Goal: Task Accomplishment & Management: Manage account settings

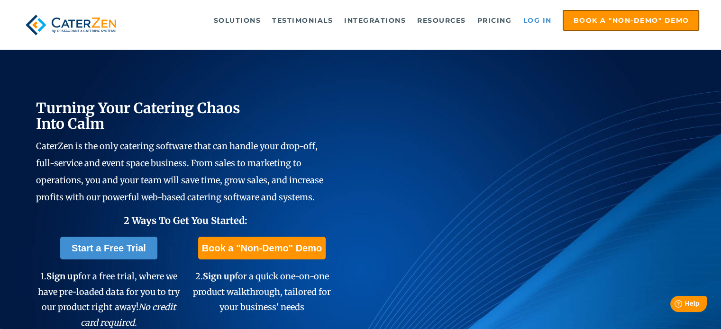
click at [533, 22] on link "Log in" at bounding box center [537, 20] width 38 height 19
click at [540, 17] on link "Log in" at bounding box center [537, 20] width 38 height 19
click at [538, 21] on link "Log in" at bounding box center [537, 20] width 38 height 19
